Goal: Information Seeking & Learning: Learn about a topic

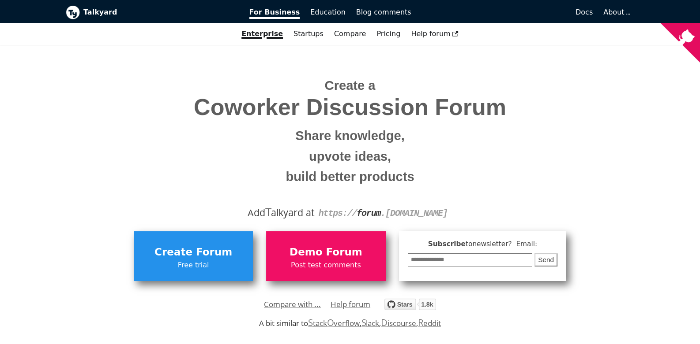
scroll to position [88, 0]
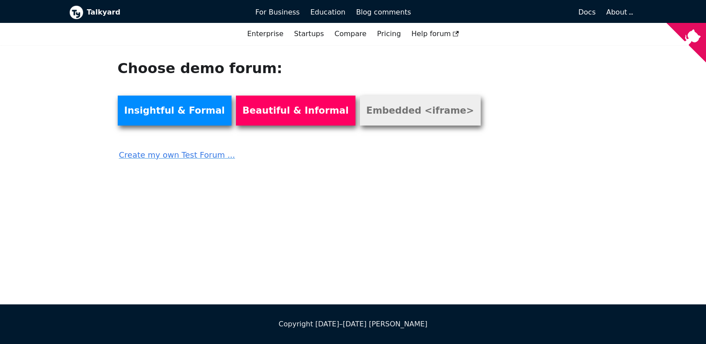
click at [382, 113] on link "Embedded <iframe>" at bounding box center [420, 111] width 121 height 30
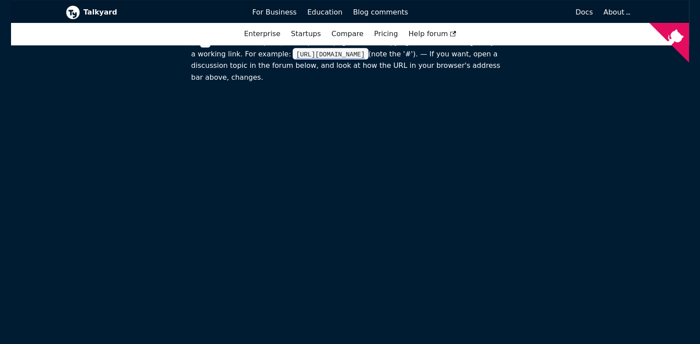
scroll to position [265, 0]
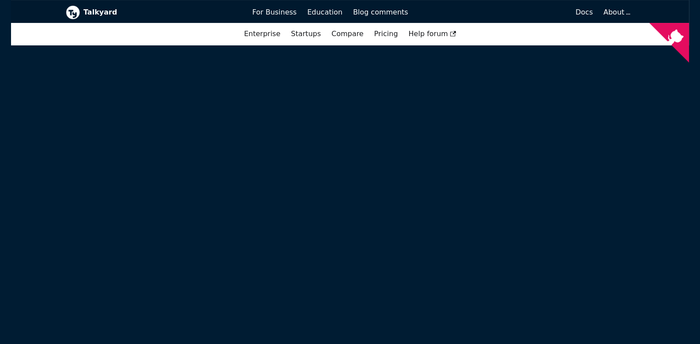
drag, startPoint x: 162, startPoint y: 63, endPoint x: 129, endPoint y: 189, distance: 130.1
click at [430, 33] on span "Help forum" at bounding box center [432, 34] width 48 height 8
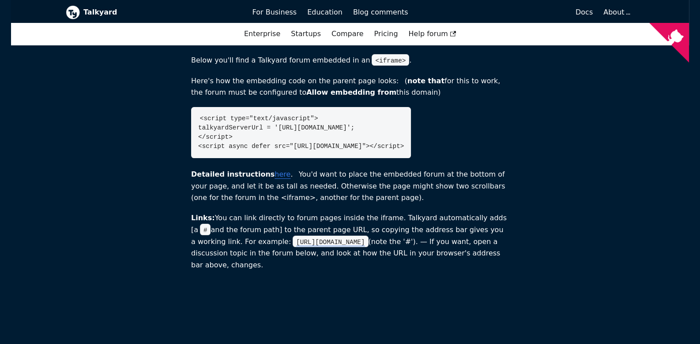
scroll to position [0, 0]
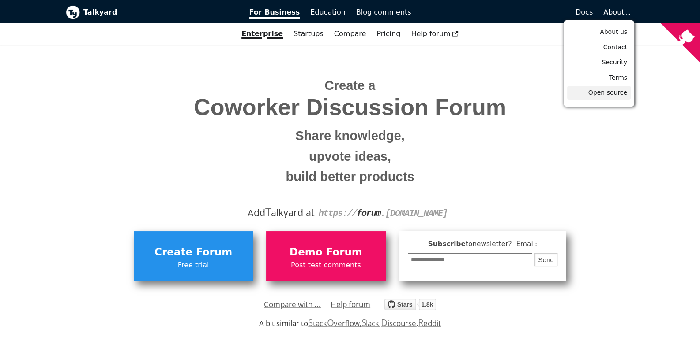
click at [608, 93] on span "Open source" at bounding box center [607, 92] width 39 height 7
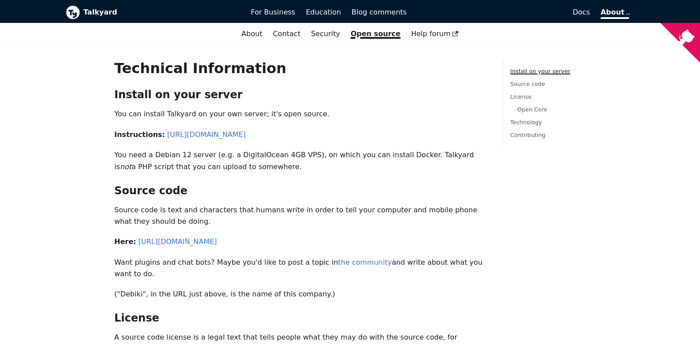
drag, startPoint x: 314, startPoint y: 160, endPoint x: 299, endPoint y: 161, distance: 15.4
drag, startPoint x: 299, startPoint y: 161, endPoint x: 293, endPoint y: 162, distance: 5.5
click at [293, 162] on p "You need a Debian 12 server (e.g. a DigitalOcean 4GB VPS), on which you can ins…" at bounding box center [301, 161] width 374 height 23
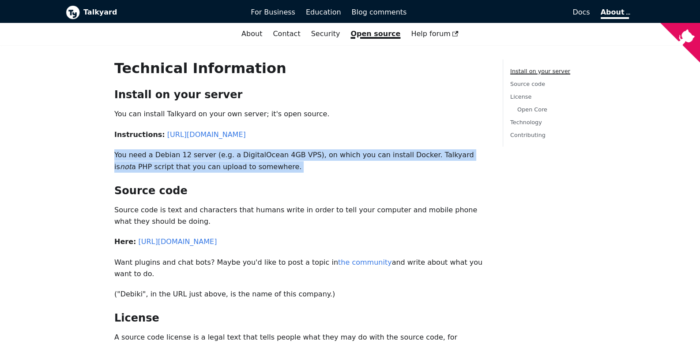
click at [293, 162] on p "You need a Debian 12 server (e.g. a DigitalOcean 4GB VPS), on which you can ins…" at bounding box center [301, 161] width 374 height 23
drag, startPoint x: 293, startPoint y: 162, endPoint x: 242, endPoint y: 165, distance: 51.7
click at [242, 165] on p "You need a Debian 12 server (e.g. a DigitalOcean 4GB VPS), on which you can ins…" at bounding box center [301, 161] width 374 height 23
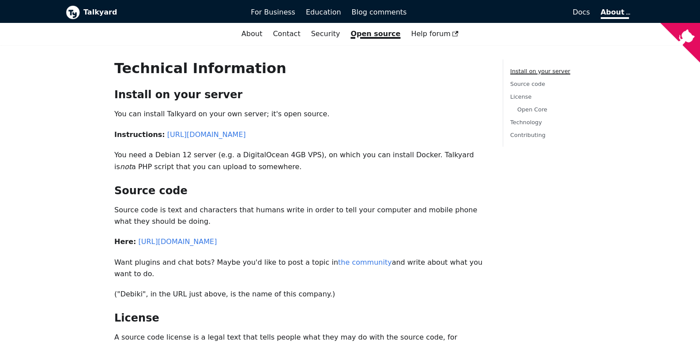
click at [415, 182] on div "Technical Information Install on your server ​ You can install Talkyard on your…" at bounding box center [301, 308] width 388 height 497
click at [478, 103] on div "Technical Information Install on your server ​ You can install Talkyard on your…" at bounding box center [301, 308] width 388 height 497
drag, startPoint x: 397, startPoint y: 102, endPoint x: 342, endPoint y: 94, distance: 55.8
click at [342, 94] on h2 "Install on your server ​" at bounding box center [301, 94] width 374 height 13
drag, startPoint x: 312, startPoint y: 93, endPoint x: 306, endPoint y: 83, distance: 11.7
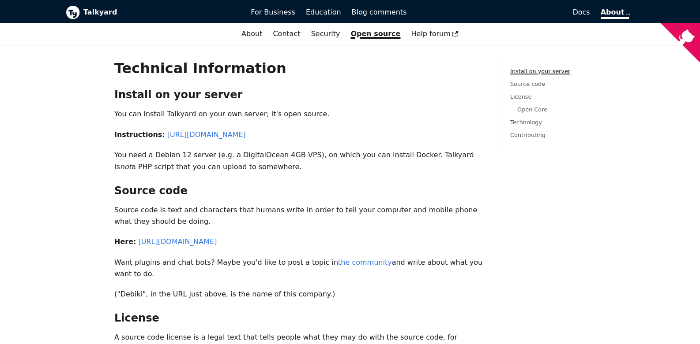
click at [306, 83] on div "Technical Information Install on your server ​ You can install Talkyard on your…" at bounding box center [301, 308] width 388 height 497
click at [324, 8] on span "Education" at bounding box center [323, 12] width 35 height 8
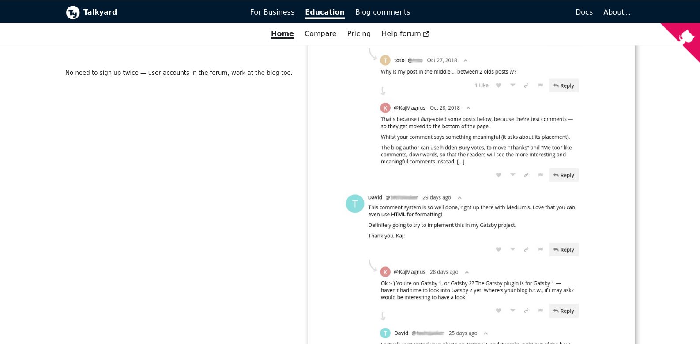
scroll to position [1808, 0]
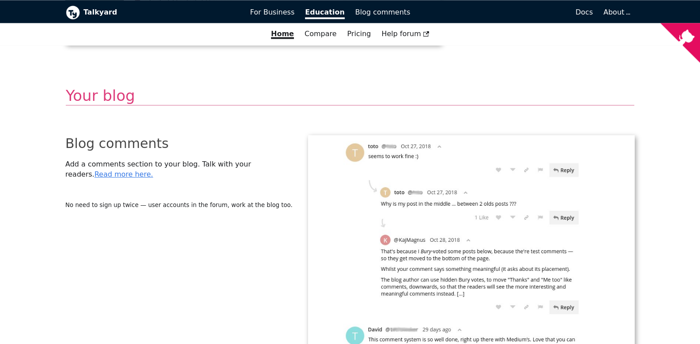
click at [153, 170] on link "Read more here." at bounding box center [123, 174] width 59 height 8
